Goal: Information Seeking & Learning: Understand process/instructions

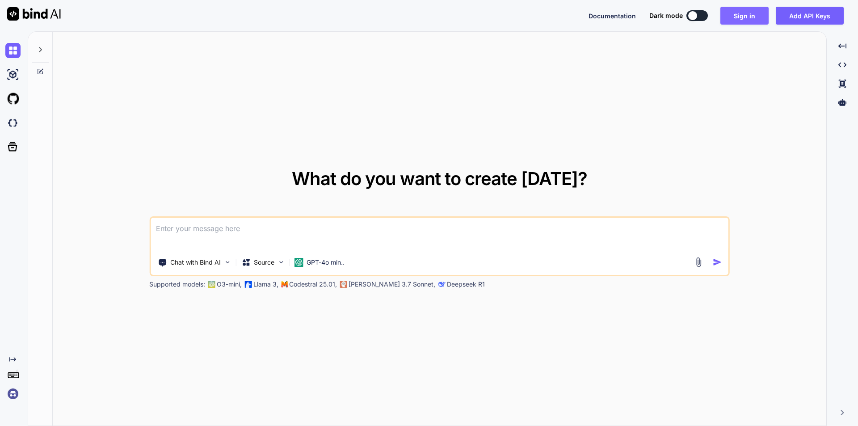
click at [742, 13] on button "Sign in" at bounding box center [745, 16] width 48 height 18
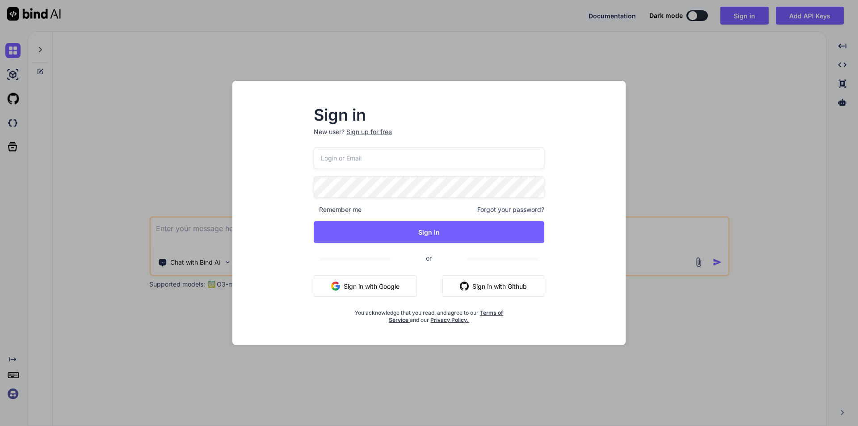
click at [358, 153] on input "email" at bounding box center [429, 158] width 231 height 22
paste input "[EMAIL_ADDRESS][DOMAIN_NAME]"
type input "[EMAIL_ADDRESS][DOMAIN_NAME]"
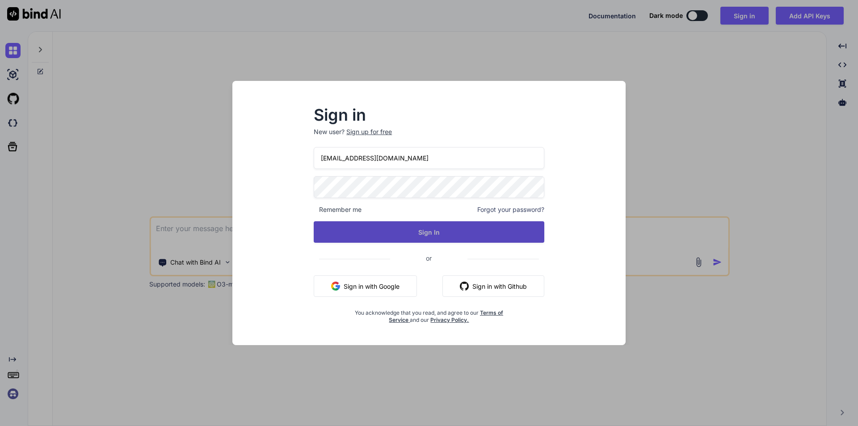
click at [455, 235] on button "Sign In" at bounding box center [429, 231] width 231 height 21
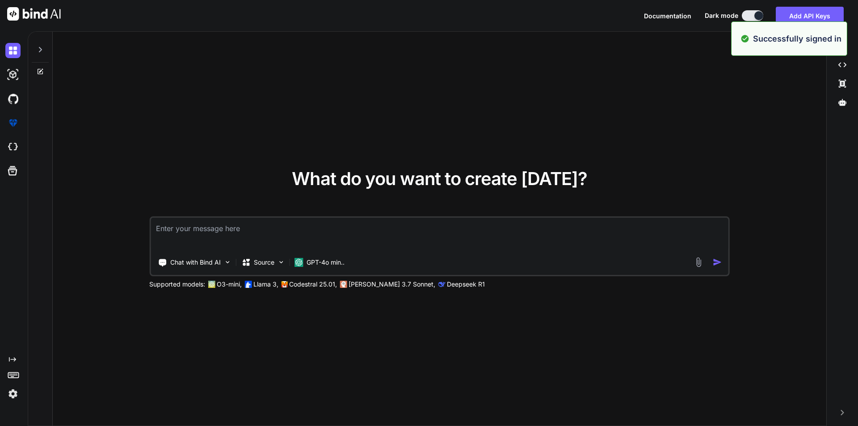
type textarea "x"
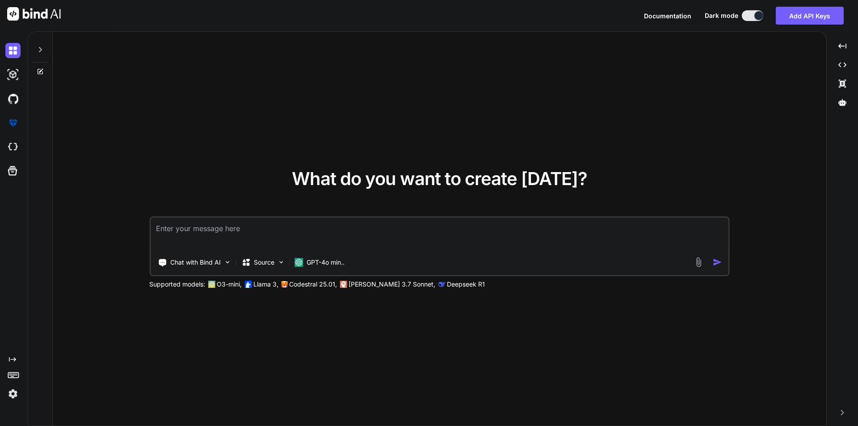
click at [181, 233] on textarea at bounding box center [440, 234] width 578 height 33
click at [174, 237] on textarea at bounding box center [440, 234] width 578 height 33
paste textarea "I have to implement the yajra datatable based on the my below code: Route: Rout…"
type textarea "I have to implement the yajra datatable based on the my below code: Route: Rout…"
type textarea "x"
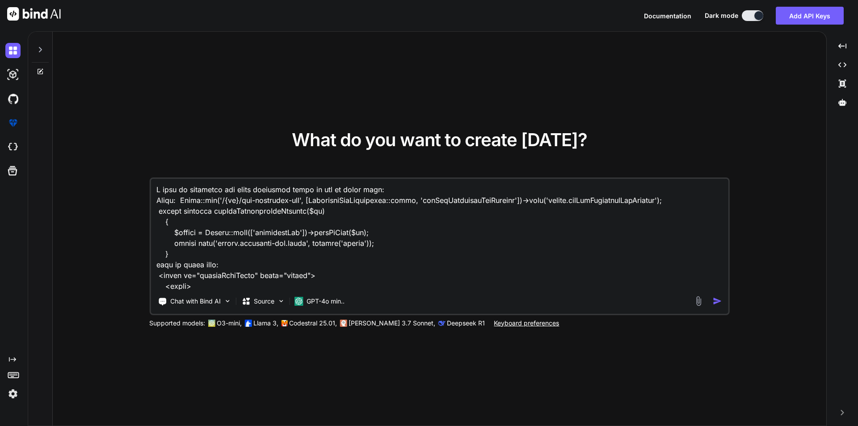
scroll to position [323, 0]
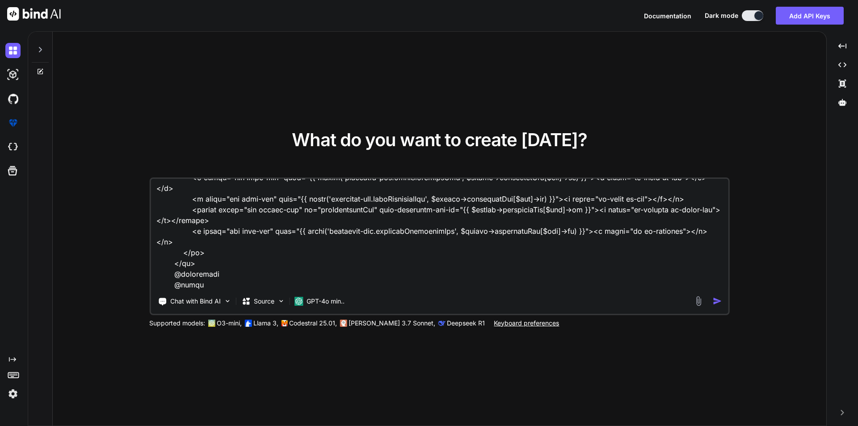
type textarea "I have to implement the yajra datatable based on the my below code: Route: Rout…"
click at [715, 298] on img "button" at bounding box center [717, 300] width 9 height 9
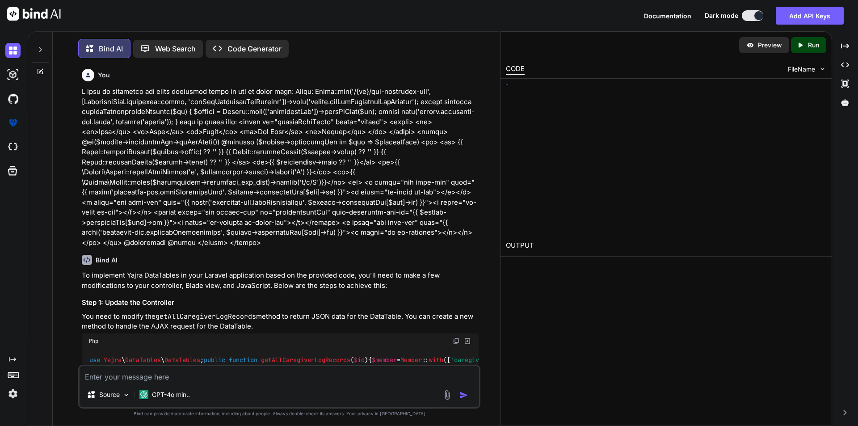
type textarea "x"
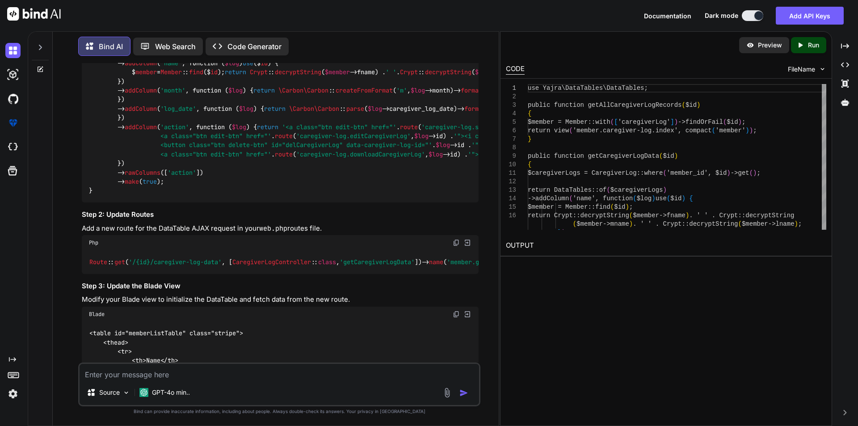
scroll to position [358, 0]
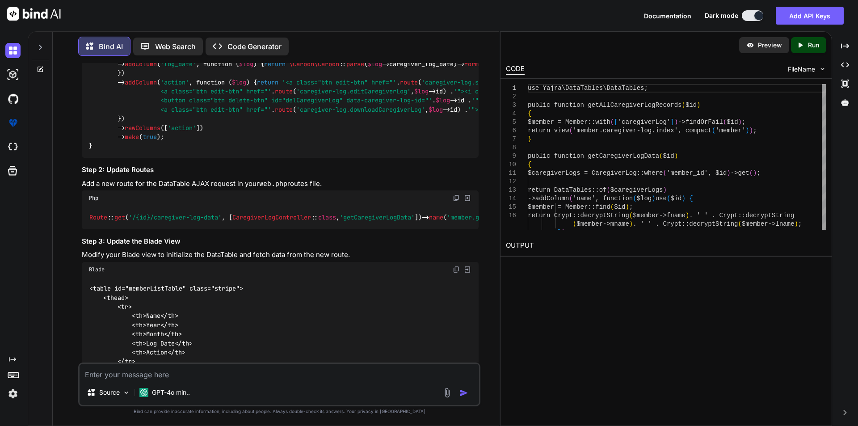
drag, startPoint x: 284, startPoint y: 293, endPoint x: 333, endPoint y: 293, distance: 49.6
click at [333, 158] on div "use Yajra \ DataTables \ DataTables ; public function getAllCaregiverLogRecords…" at bounding box center [280, 73] width 397 height 169
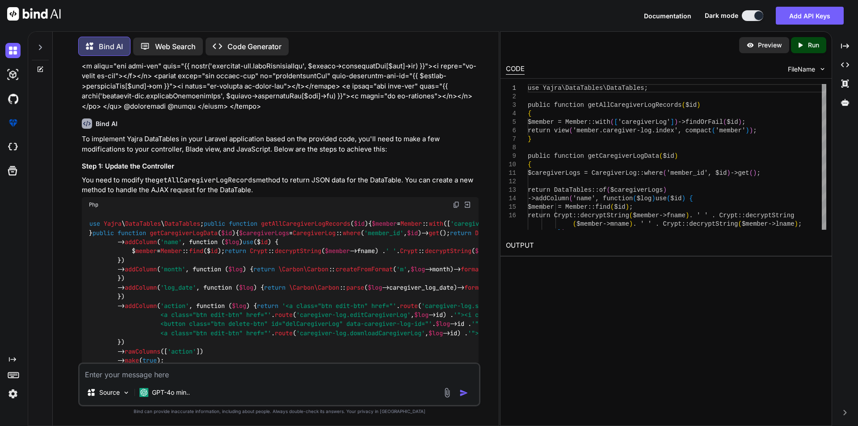
scroll to position [179, 0]
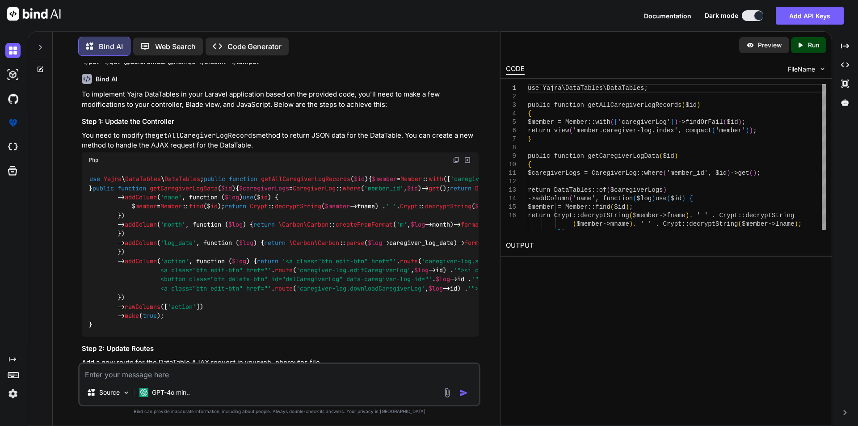
click at [458, 159] on img at bounding box center [456, 159] width 7 height 7
click at [456, 160] on img at bounding box center [456, 159] width 7 height 7
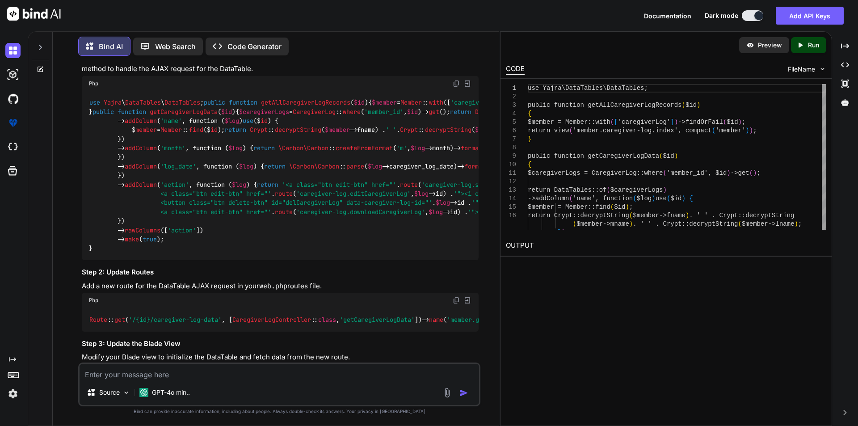
scroll to position [223, 0]
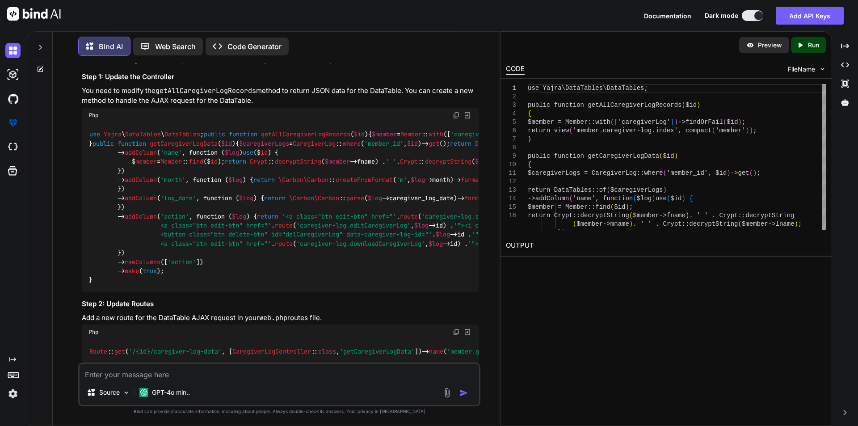
click at [152, 74] on h3 "Step 1: Update the Controller" at bounding box center [280, 77] width 397 height 10
copy div "Step 1: Update the Controller"
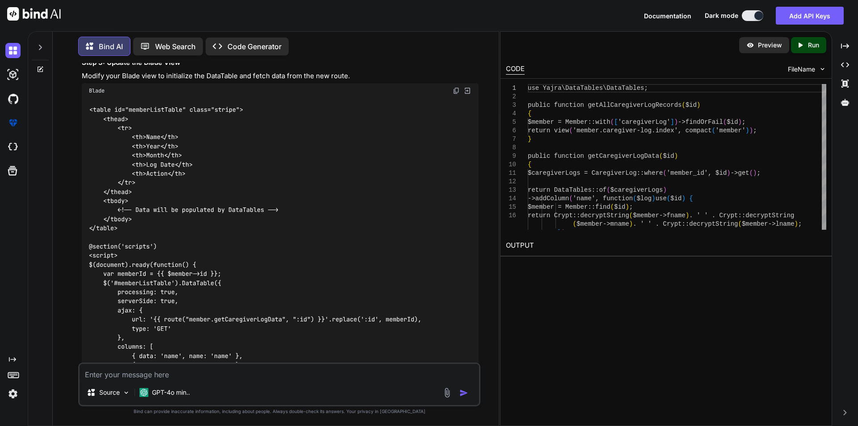
click at [145, 68] on h3 "Step 3: Update the Blade View" at bounding box center [280, 63] width 397 height 10
copy div "Step 3: Update the Blade View"
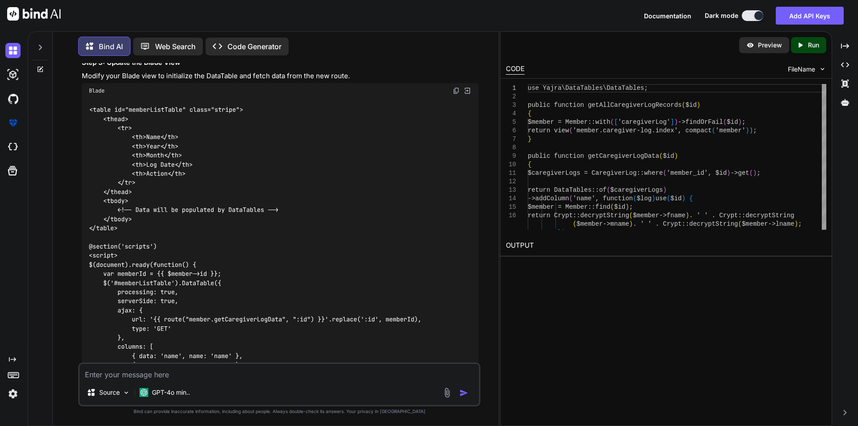
copy div "Step 2: Update Routes"
click at [455, 23] on img at bounding box center [456, 19] width 7 height 7
click at [109, 197] on div "To implement Yajra DataTables in your Laravel application based on the provided…" at bounding box center [280, 170] width 397 height 877
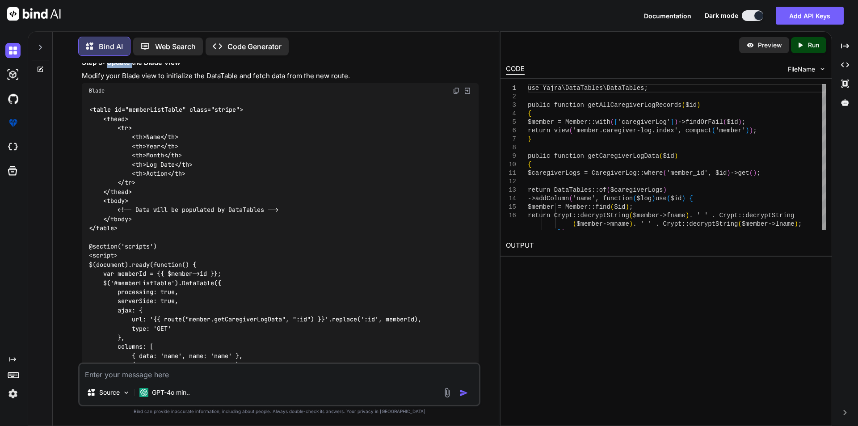
click at [109, 197] on div "To implement Yajra DataTables in your Laravel application based on the provided…" at bounding box center [280, 170] width 397 height 877
copy div "Step 3: Update the Blade View"
click at [455, 94] on img at bounding box center [456, 90] width 7 height 7
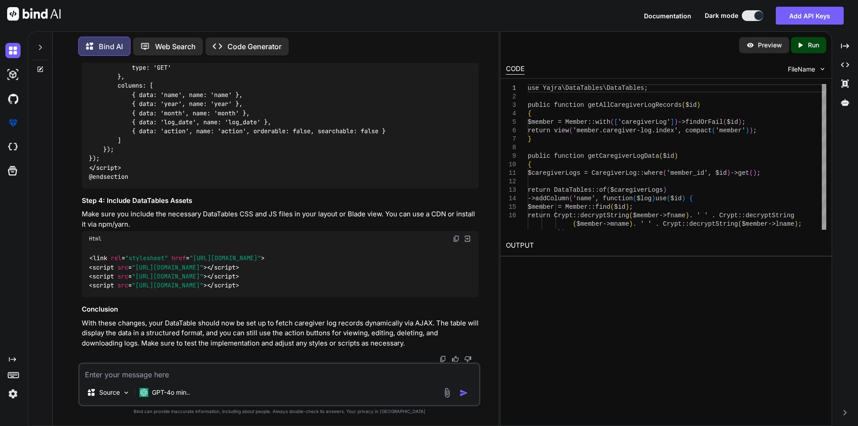
scroll to position [938, 0]
click at [135, 201] on h3 "Step 4: Include DataTables Assets" at bounding box center [280, 201] width 397 height 10
copy div "Step 4: Include DataTables Assets"
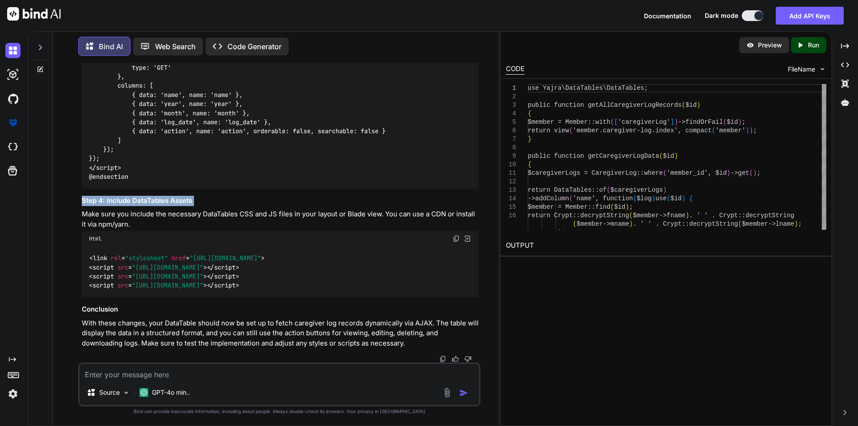
click at [456, 236] on img at bounding box center [456, 238] width 7 height 7
click at [244, 217] on p "Make sure you include the necessary DataTables CSS and JS files in your layout …" at bounding box center [280, 219] width 397 height 20
